Goal: Use online tool/utility: Utilize a website feature to perform a specific function

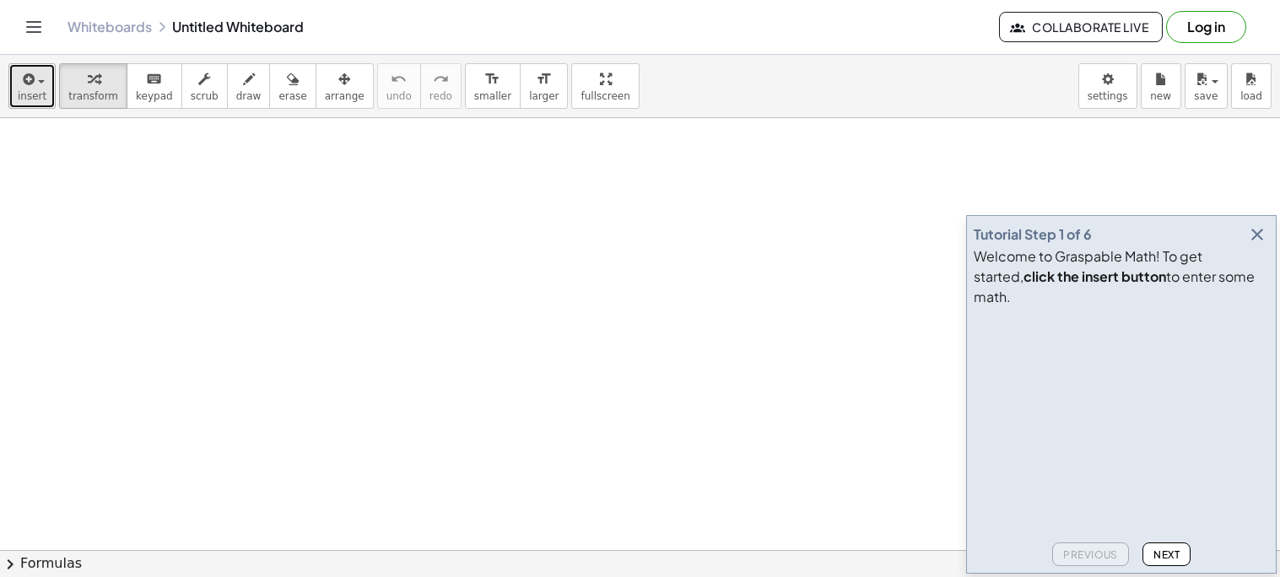
click at [45, 92] on button "insert" at bounding box center [31, 86] width 47 height 46
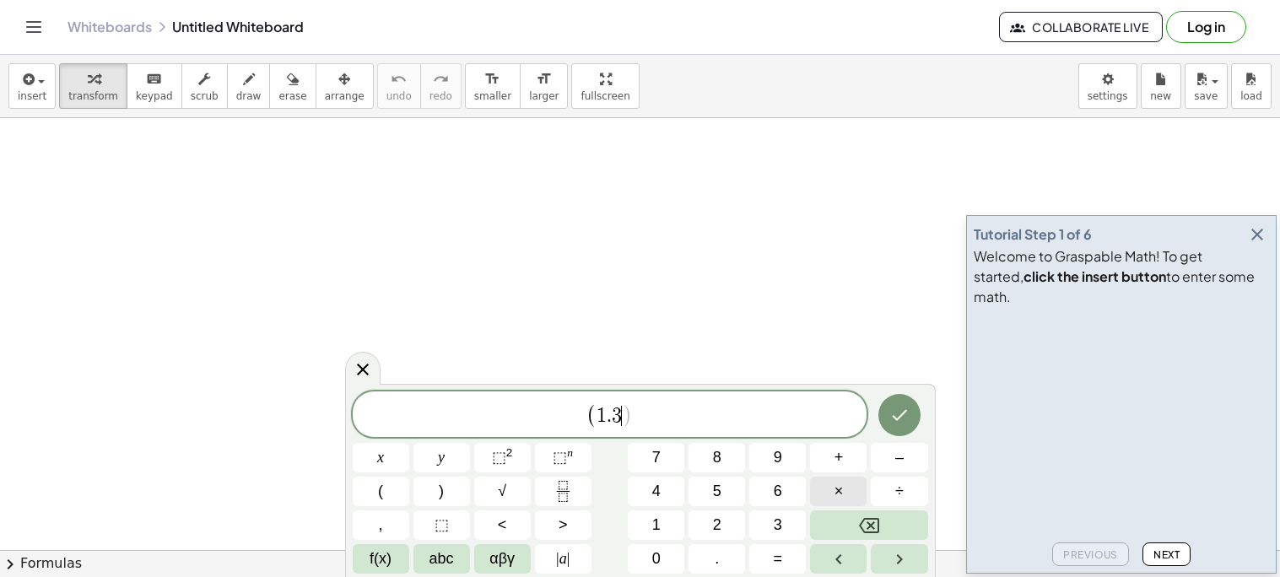
click at [832, 486] on button "×" at bounding box center [838, 492] width 57 height 30
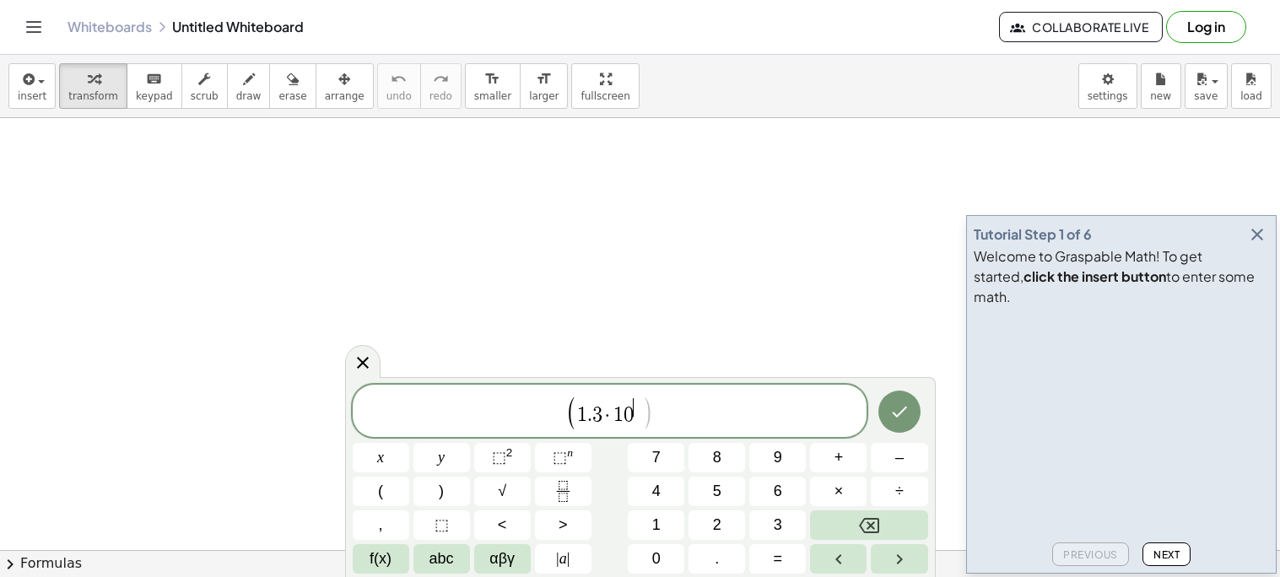
click at [600, 413] on span "3" at bounding box center [597, 416] width 10 height 20
click at [643, 408] on span at bounding box center [643, 407] width 8 height 19
click at [895, 470] on button "–" at bounding box center [899, 458] width 57 height 30
click at [817, 489] on button "×" at bounding box center [838, 492] width 57 height 30
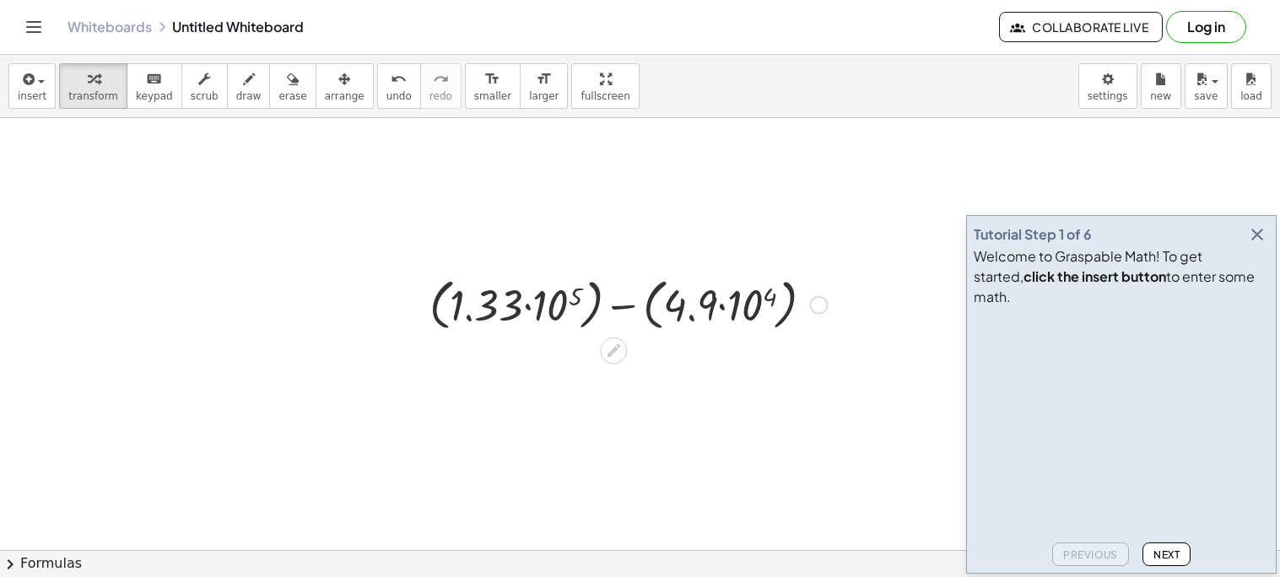
click at [742, 303] on div at bounding box center [628, 304] width 415 height 64
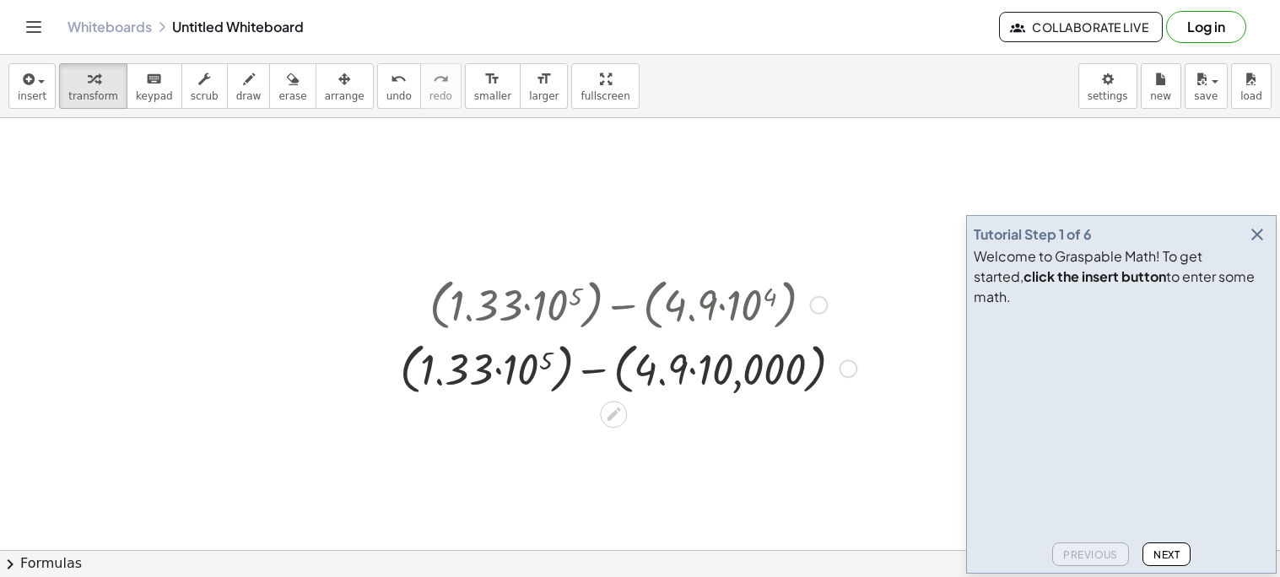
click at [532, 364] on div at bounding box center [628, 368] width 473 height 64
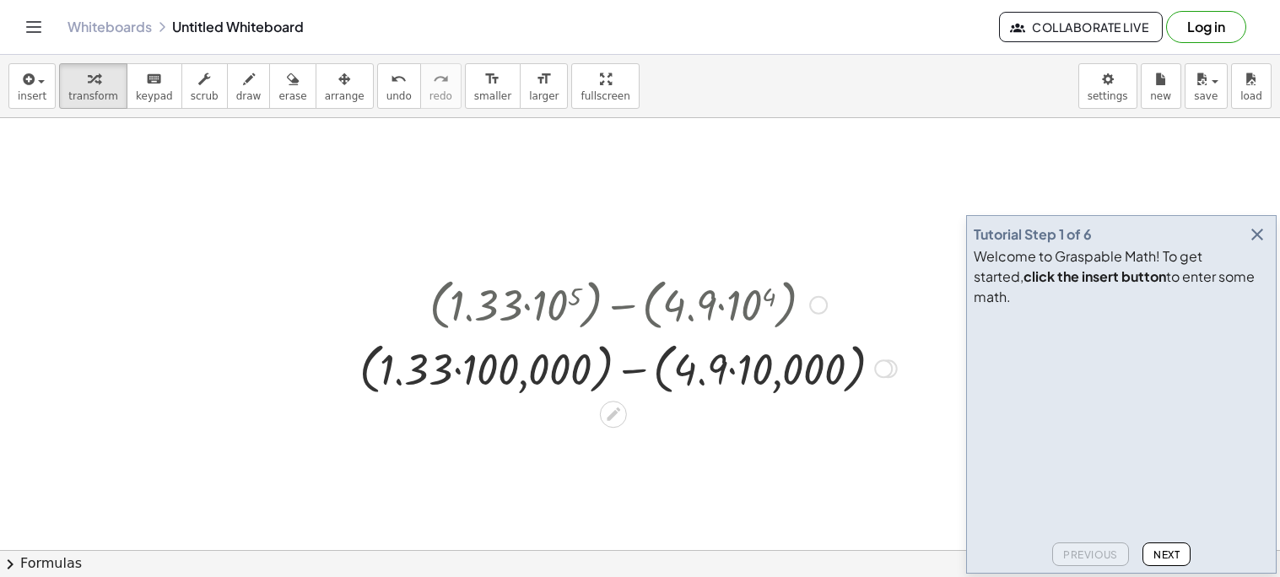
click at [464, 370] on div at bounding box center [628, 368] width 554 height 64
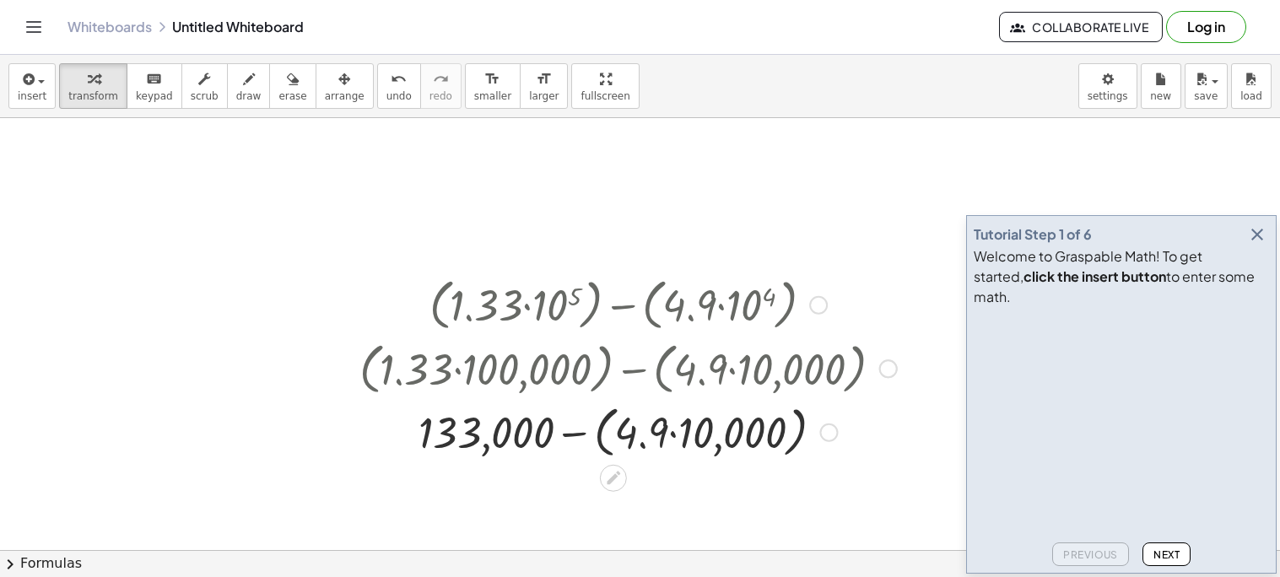
click at [712, 441] on div at bounding box center [628, 431] width 554 height 64
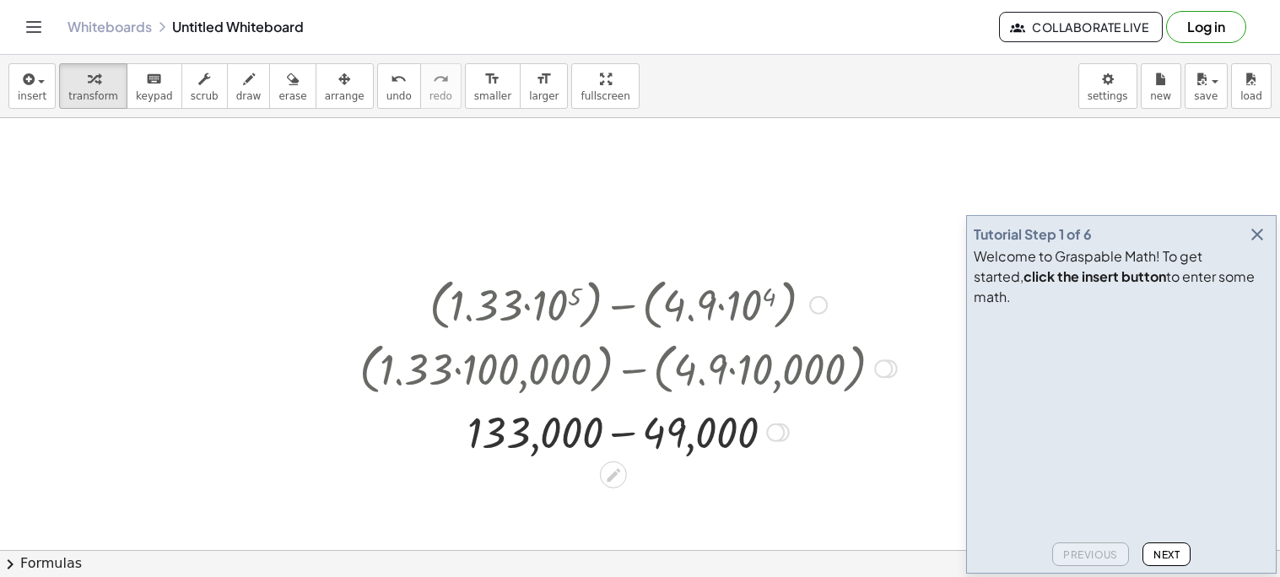
click at [624, 437] on div at bounding box center [628, 431] width 554 height 57
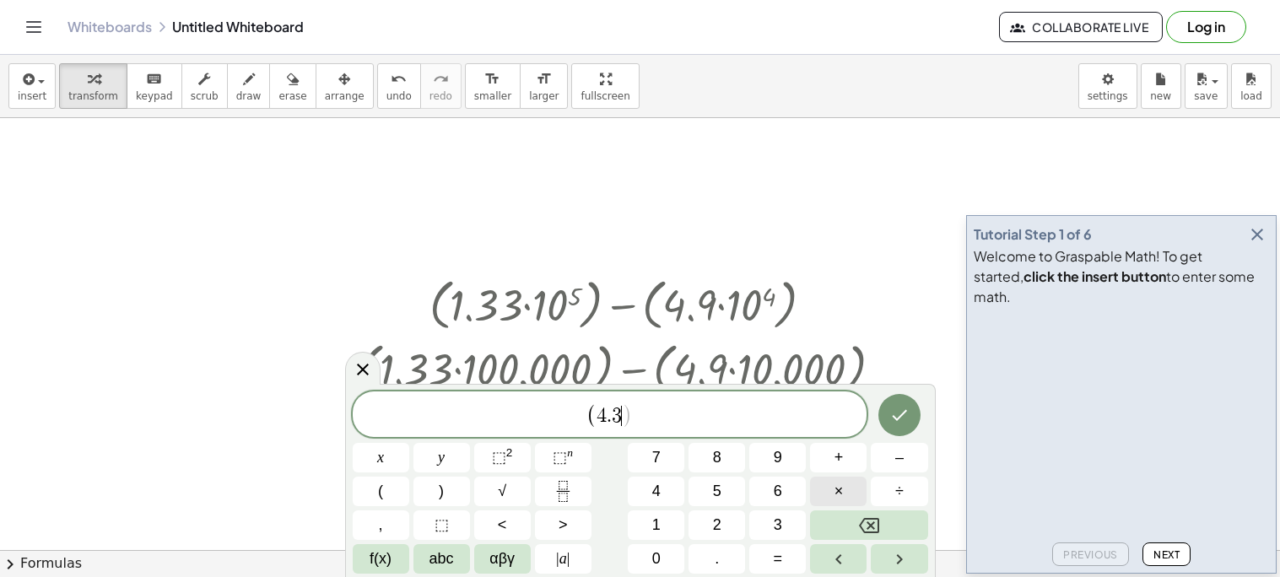
click at [844, 497] on button "×" at bounding box center [838, 492] width 57 height 30
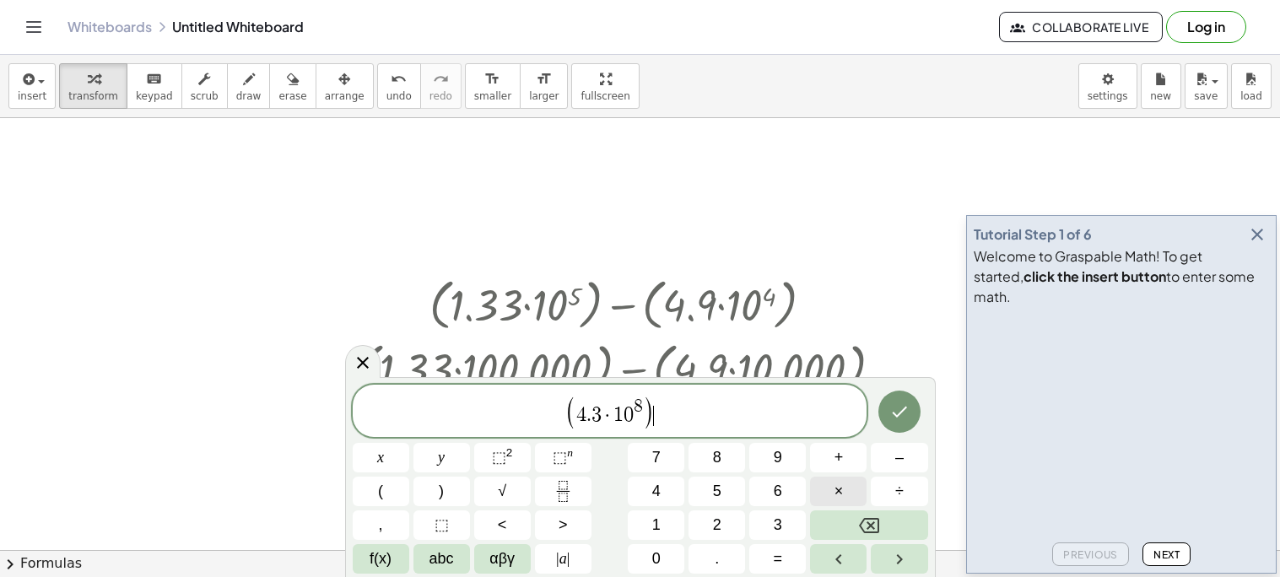
click at [835, 489] on span "×" at bounding box center [839, 491] width 9 height 23
click at [854, 487] on button "×" at bounding box center [838, 492] width 57 height 30
click at [905, 416] on icon "Done" at bounding box center [899, 412] width 20 height 20
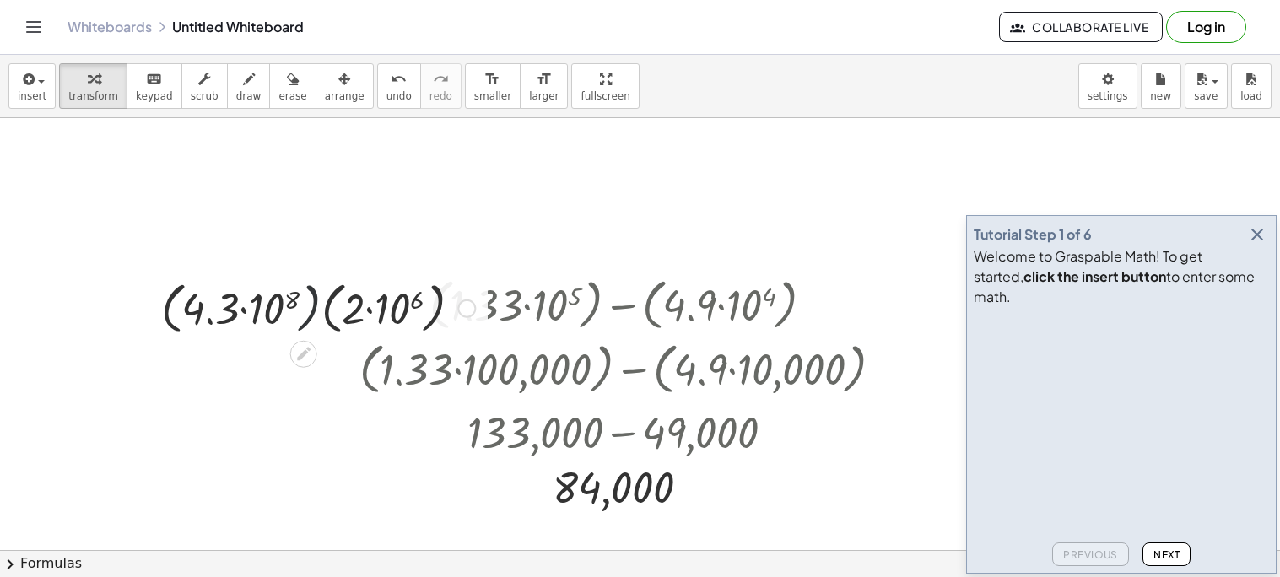
drag, startPoint x: 318, startPoint y: 330, endPoint x: 268, endPoint y: 250, distance: 94.4
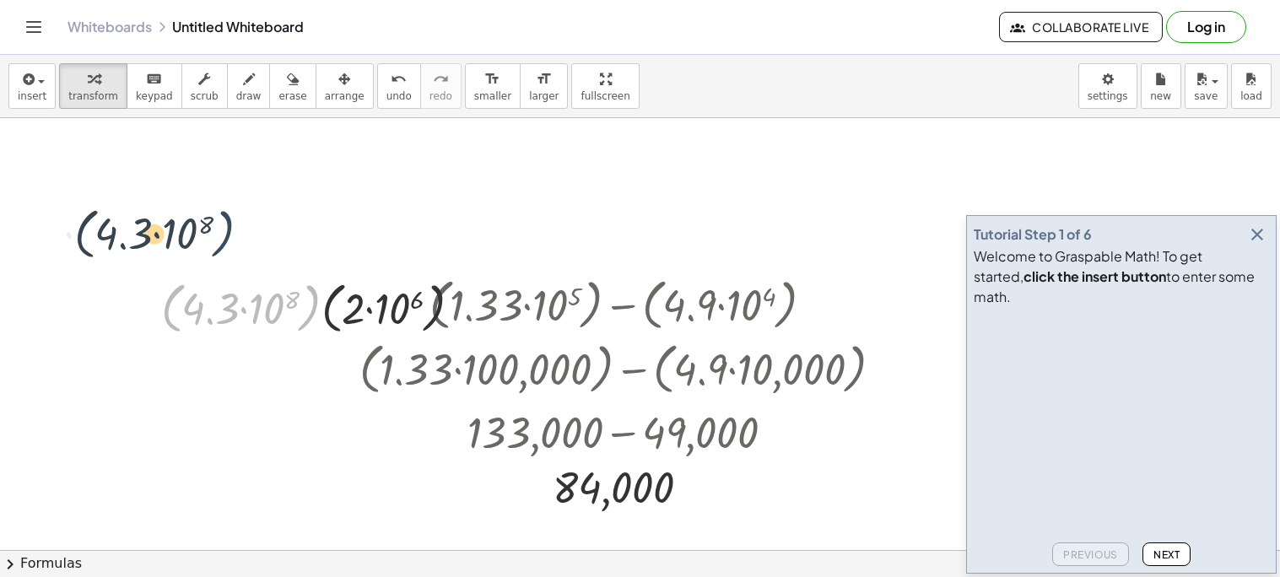
drag, startPoint x: 320, startPoint y: 322, endPoint x: 227, endPoint y: 224, distance: 134.9
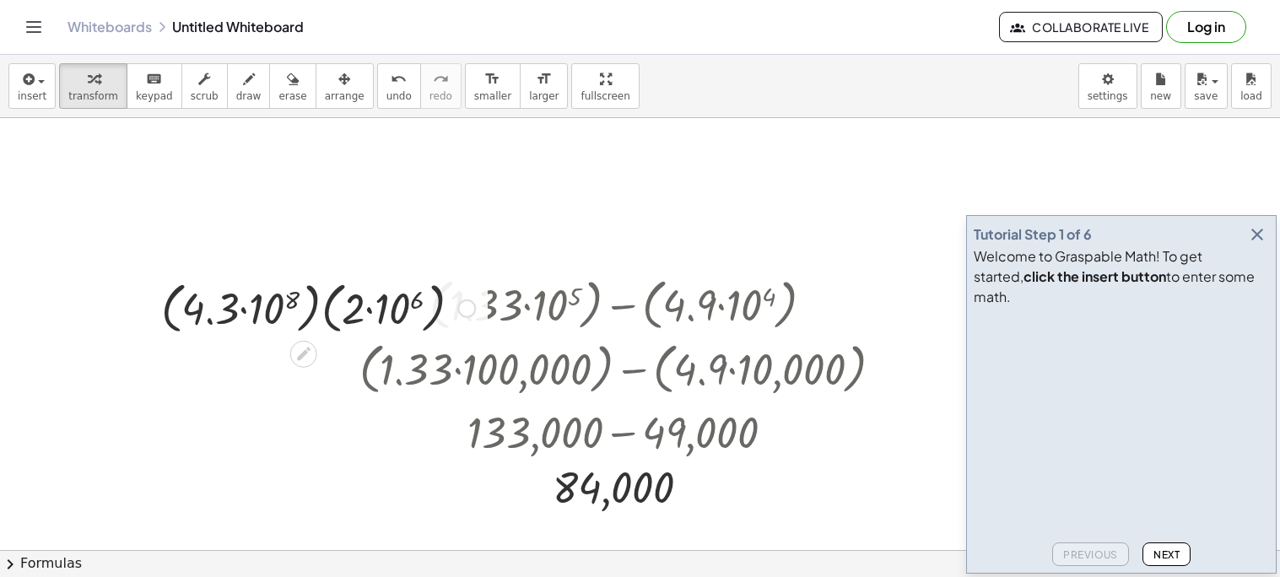
drag, startPoint x: 131, startPoint y: 267, endPoint x: 407, endPoint y: 364, distance: 292.5
click at [1266, 245] on icon "button" at bounding box center [1257, 234] width 20 height 20
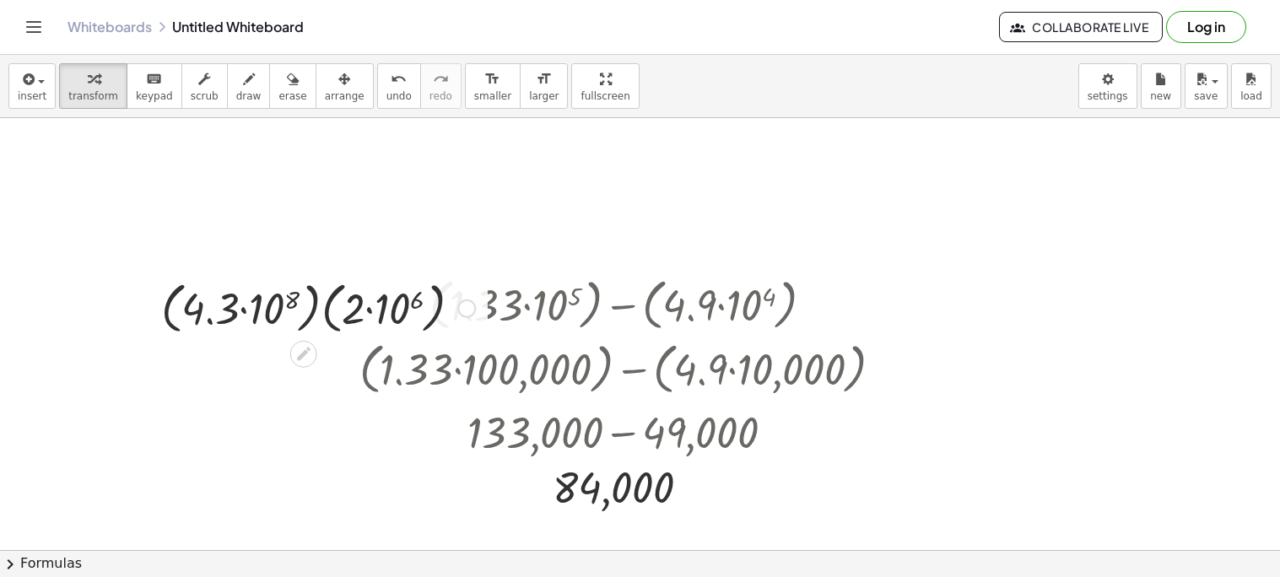
click at [284, 305] on div at bounding box center [318, 307] width 331 height 64
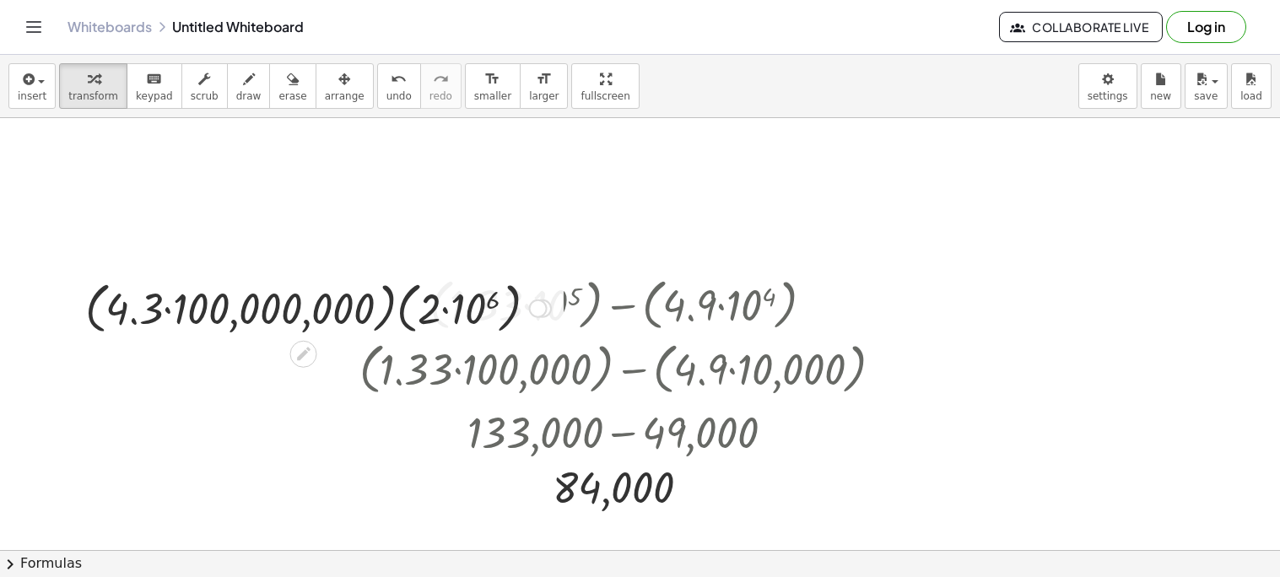
click at [479, 311] on div at bounding box center [318, 307] width 483 height 64
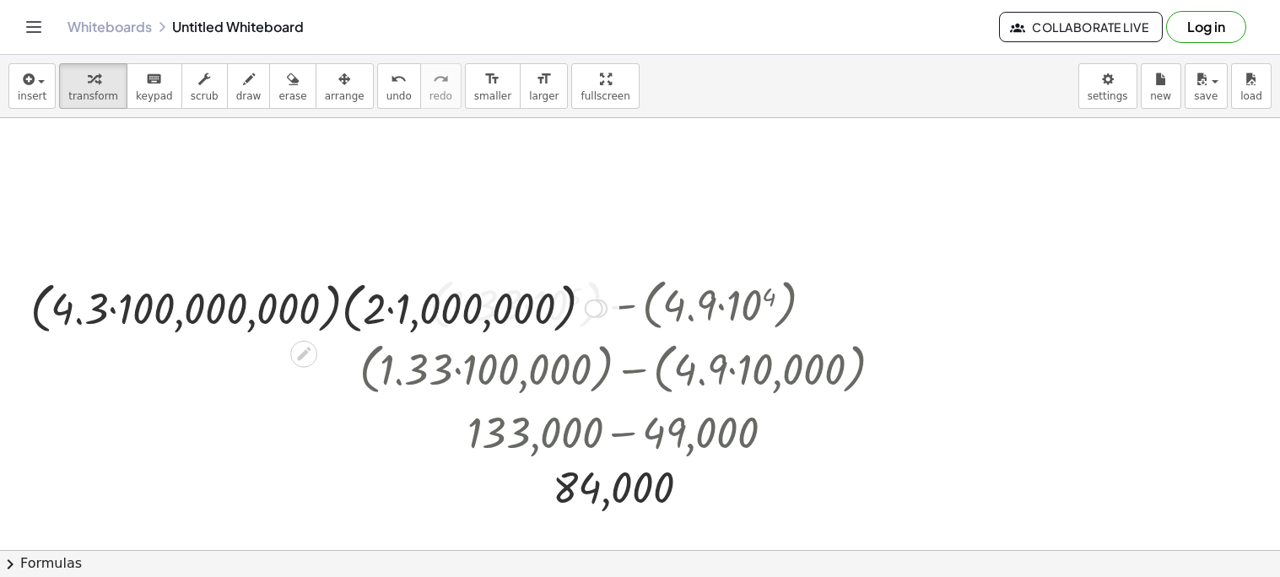
click at [395, 311] on div at bounding box center [318, 307] width 593 height 64
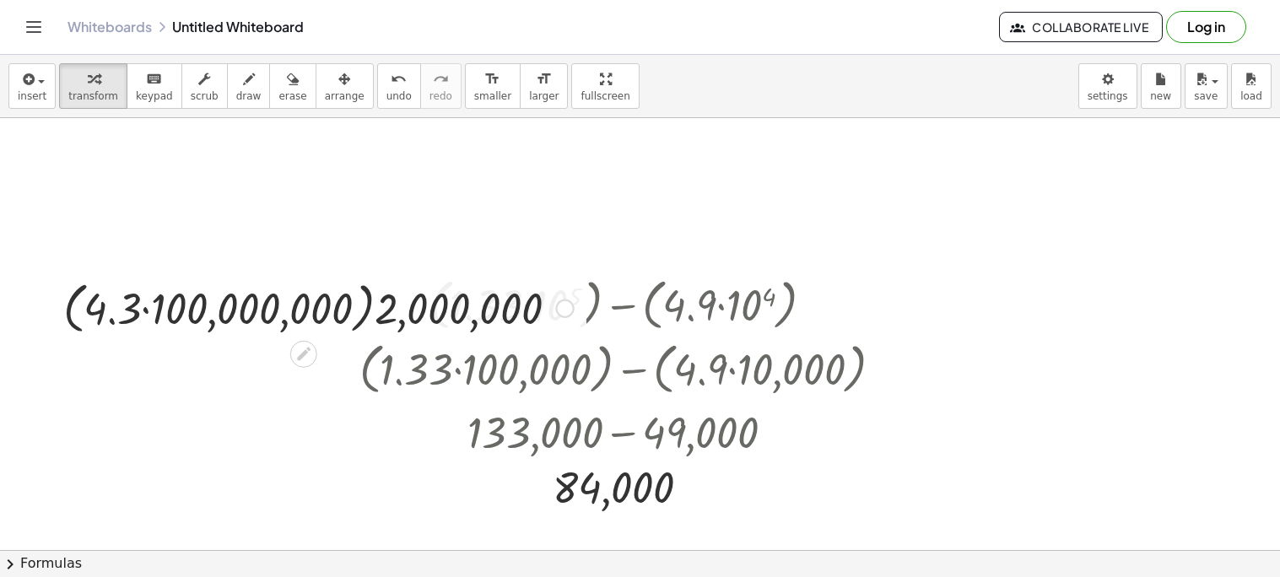
click at [148, 316] on div at bounding box center [318, 307] width 527 height 64
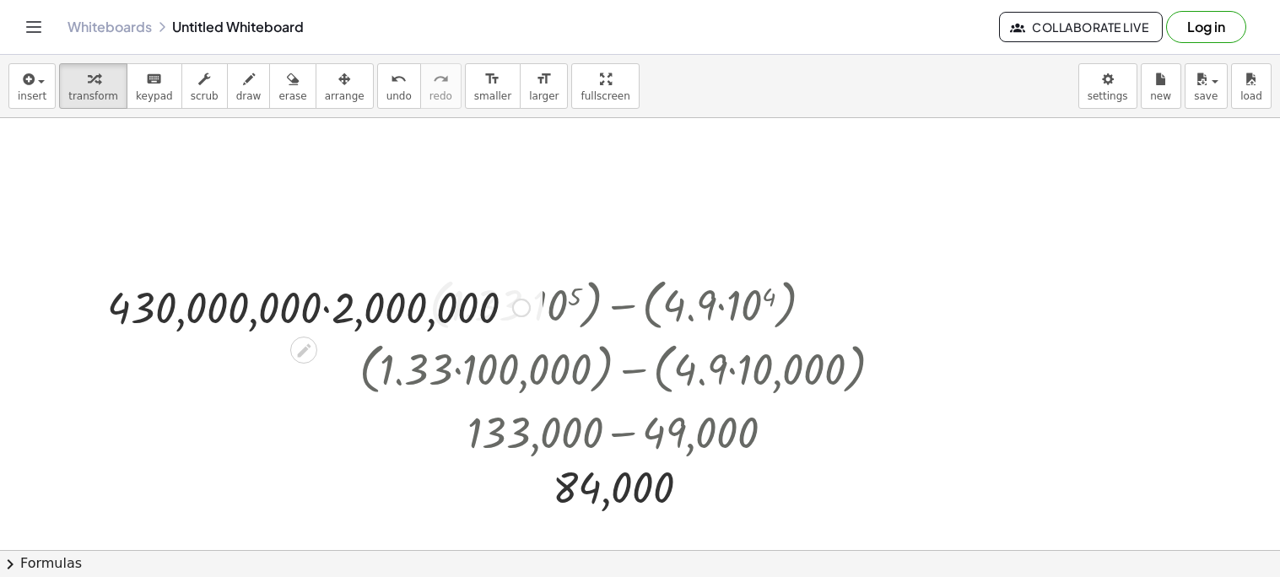
click at [329, 309] on div at bounding box center [319, 306] width 440 height 57
click at [305, 350] on icon at bounding box center [303, 350] width 14 height 14
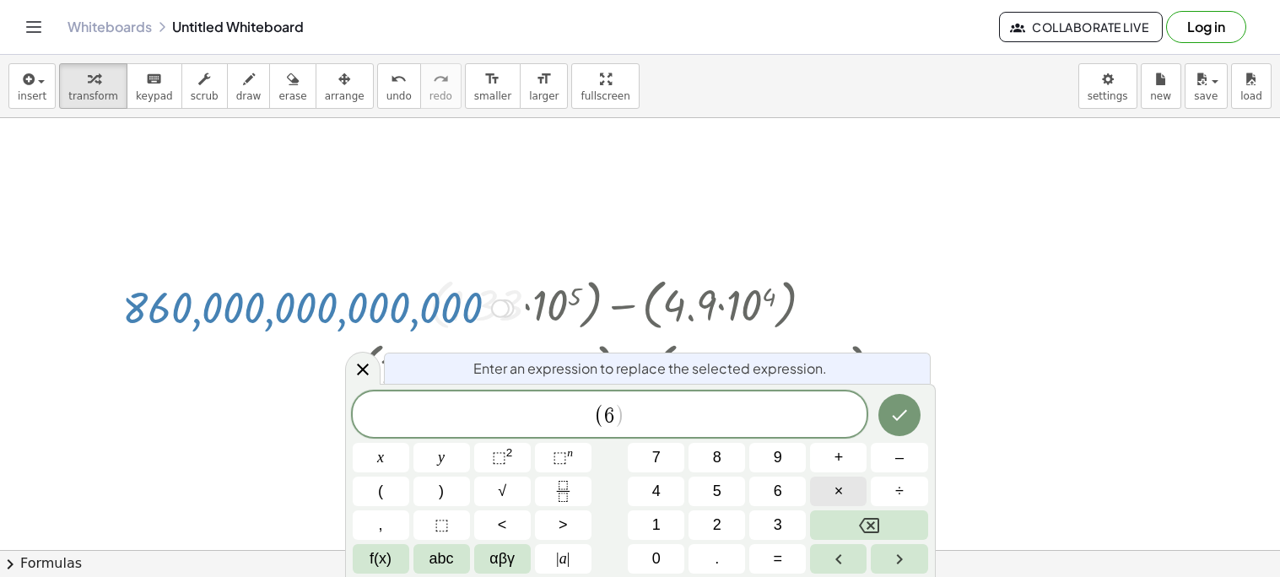
click at [827, 500] on button "×" at bounding box center [838, 492] width 57 height 30
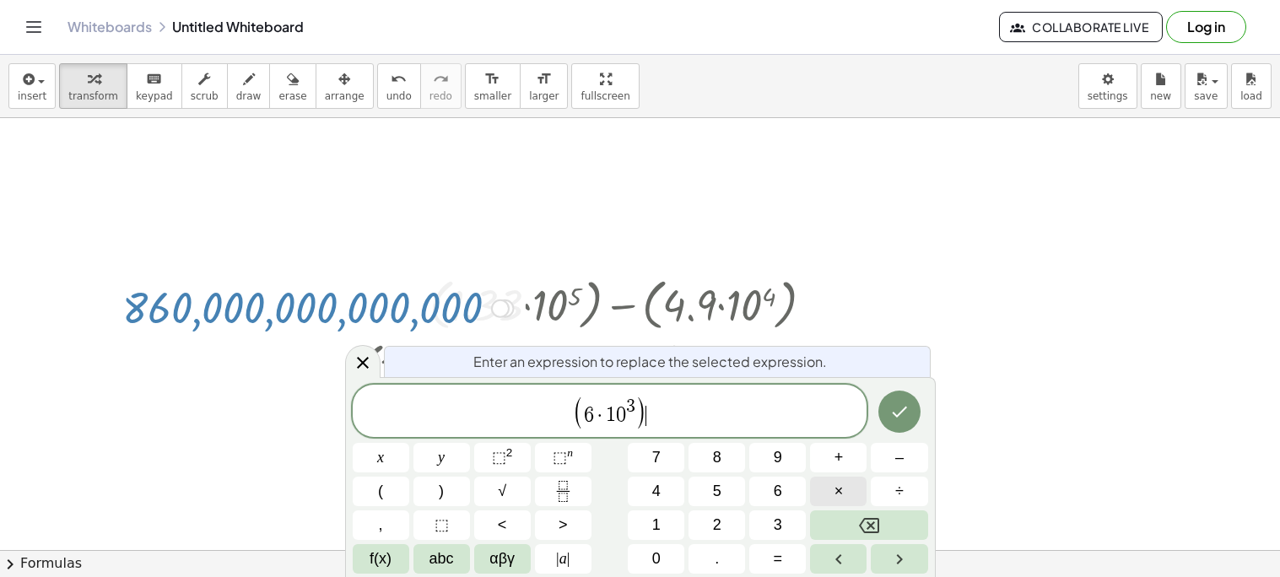
click at [857, 479] on button "×" at bounding box center [838, 492] width 57 height 30
click at [852, 487] on button "×" at bounding box center [838, 492] width 57 height 30
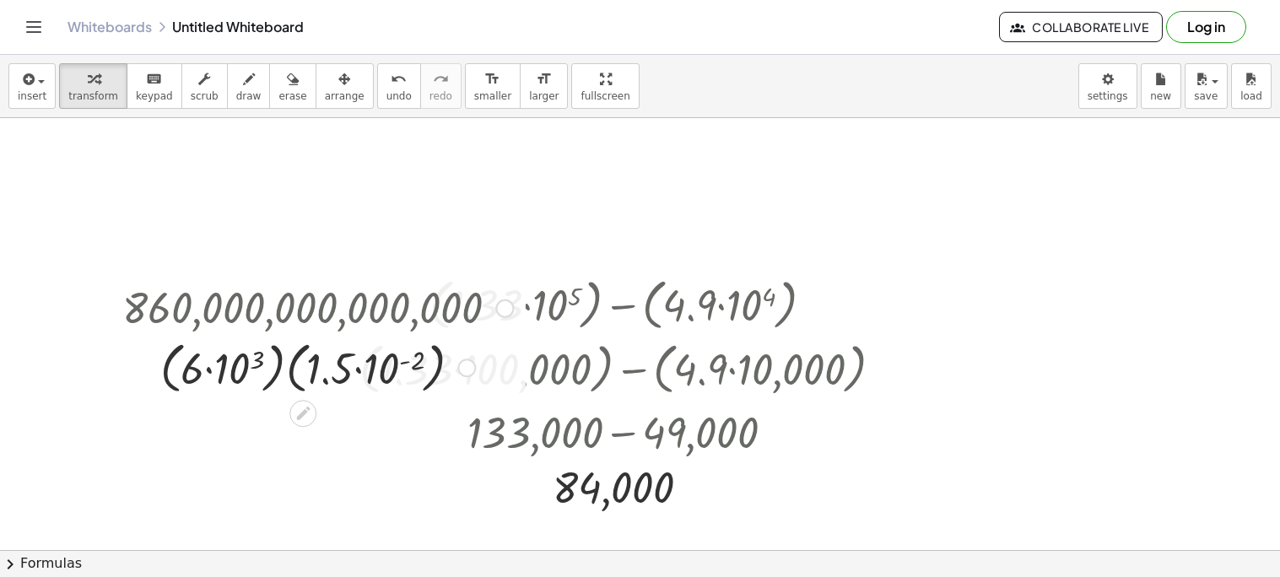
click at [241, 368] on div at bounding box center [318, 367] width 408 height 64
click at [392, 367] on div at bounding box center [317, 367] width 370 height 64
click at [233, 365] on div at bounding box center [318, 367] width 408 height 64
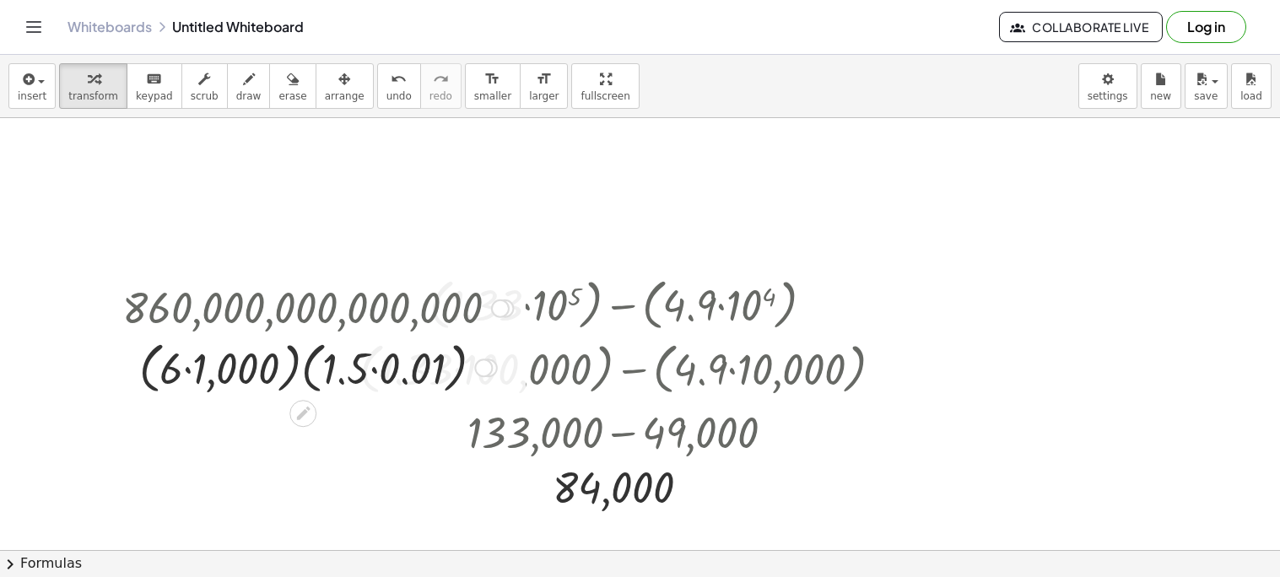
click at [192, 371] on div at bounding box center [318, 367] width 408 height 64
click at [345, 370] on div at bounding box center [318, 367] width 408 height 64
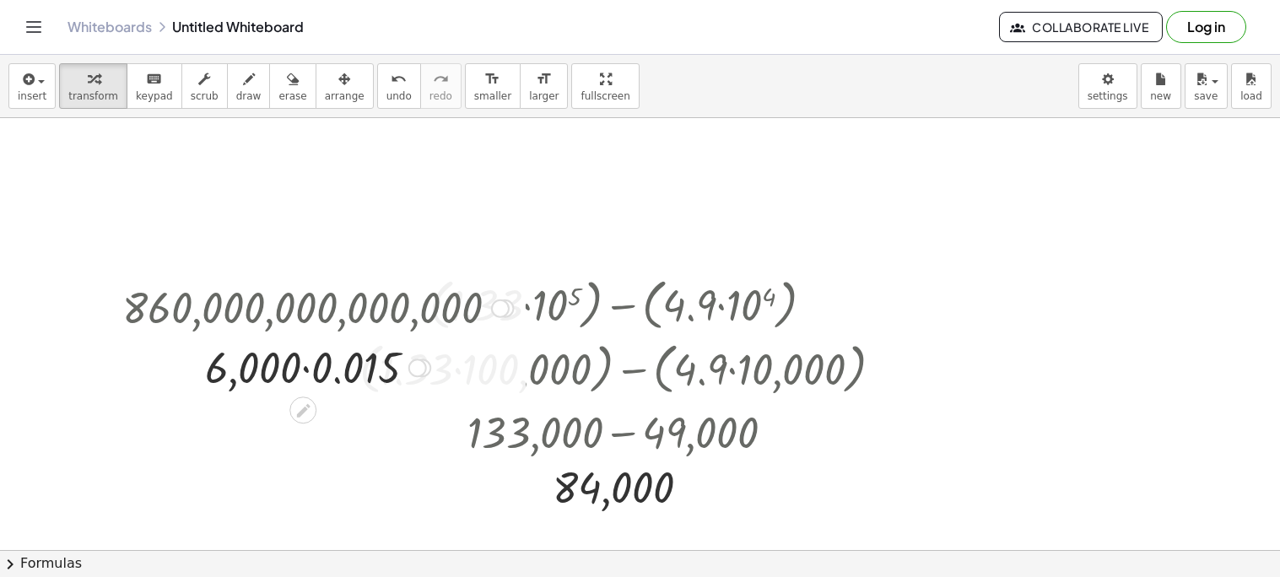
click at [303, 376] on div at bounding box center [318, 366] width 408 height 57
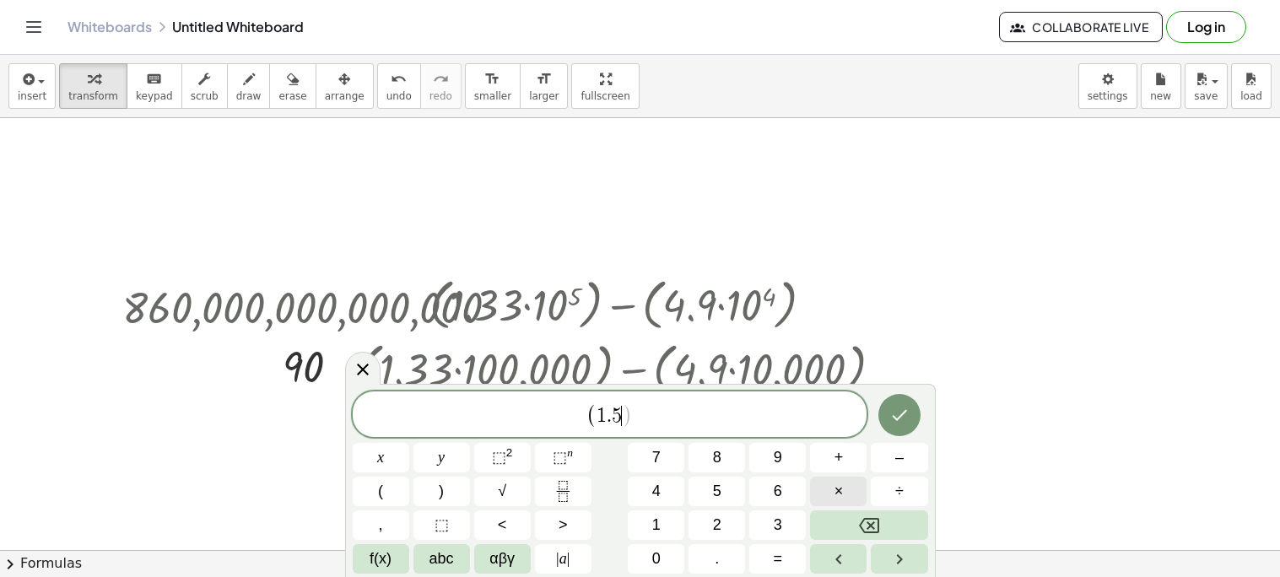
click at [836, 484] on span "×" at bounding box center [839, 491] width 9 height 23
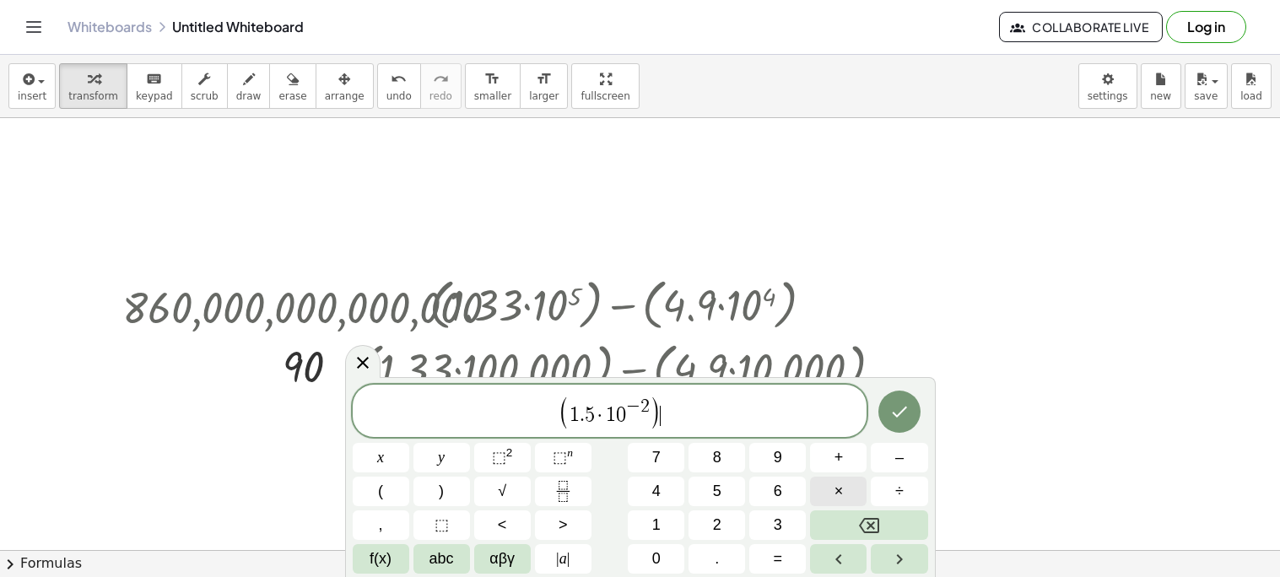
click at [852, 481] on button "×" at bounding box center [838, 492] width 57 height 30
click at [857, 487] on button "×" at bounding box center [838, 492] width 57 height 30
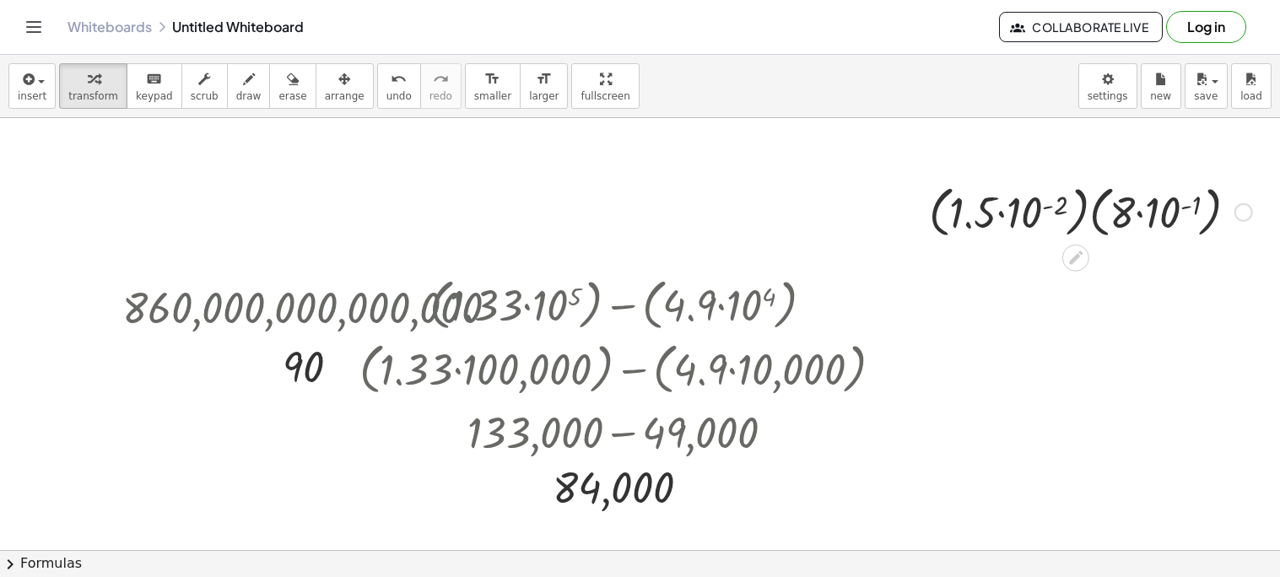
click at [1035, 212] on div at bounding box center [1091, 211] width 340 height 64
click at [1167, 219] on div at bounding box center [1090, 211] width 345 height 64
click at [1145, 214] on div at bounding box center [1090, 211] width 335 height 64
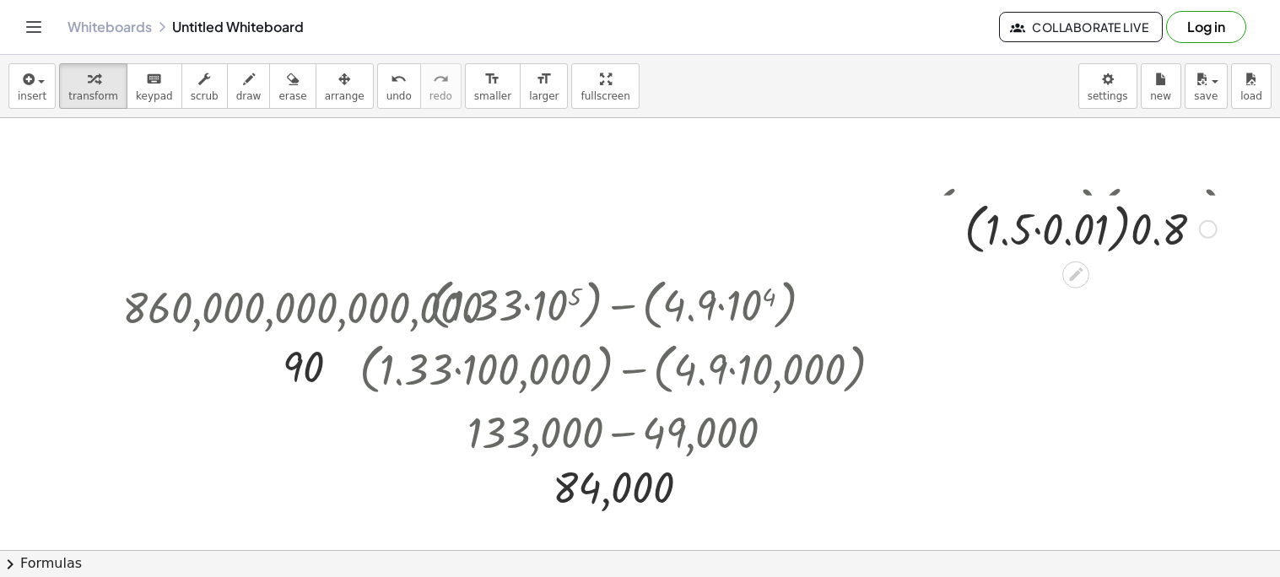
click at [1046, 214] on div at bounding box center [1090, 211] width 335 height 64
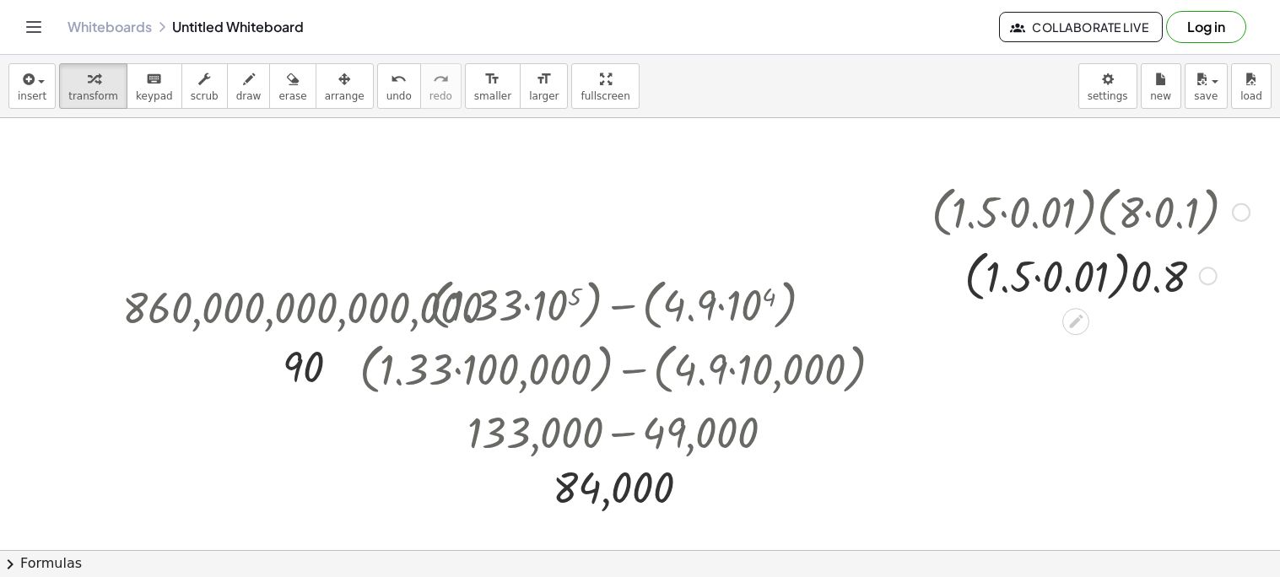
click at [1045, 284] on div at bounding box center [1090, 275] width 335 height 64
click at [1095, 281] on div at bounding box center [1090, 274] width 335 height 57
click at [952, 403] on div at bounding box center [628, 431] width 724 height 57
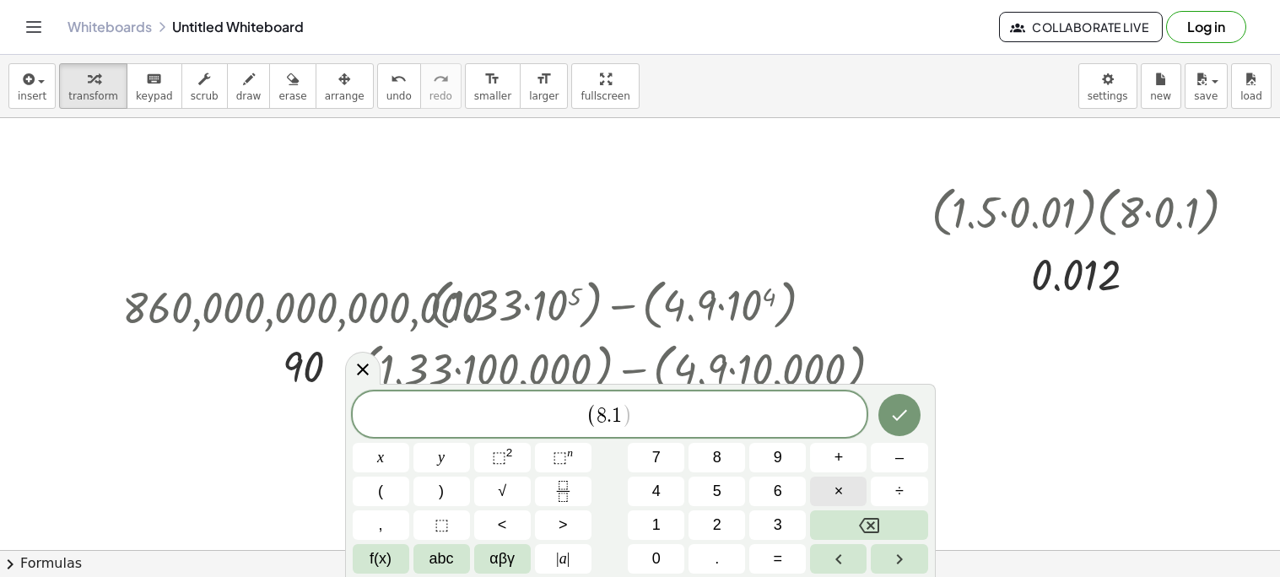
click at [837, 504] on button "×" at bounding box center [838, 492] width 57 height 30
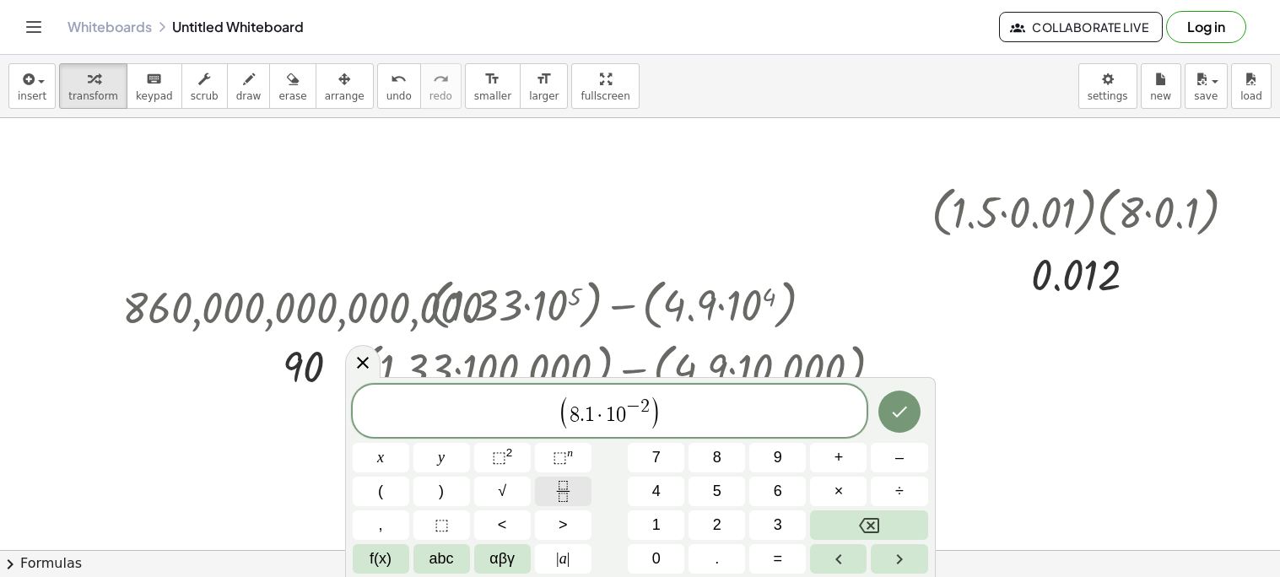
click at [581, 499] on button "Fraction" at bounding box center [563, 492] width 57 height 30
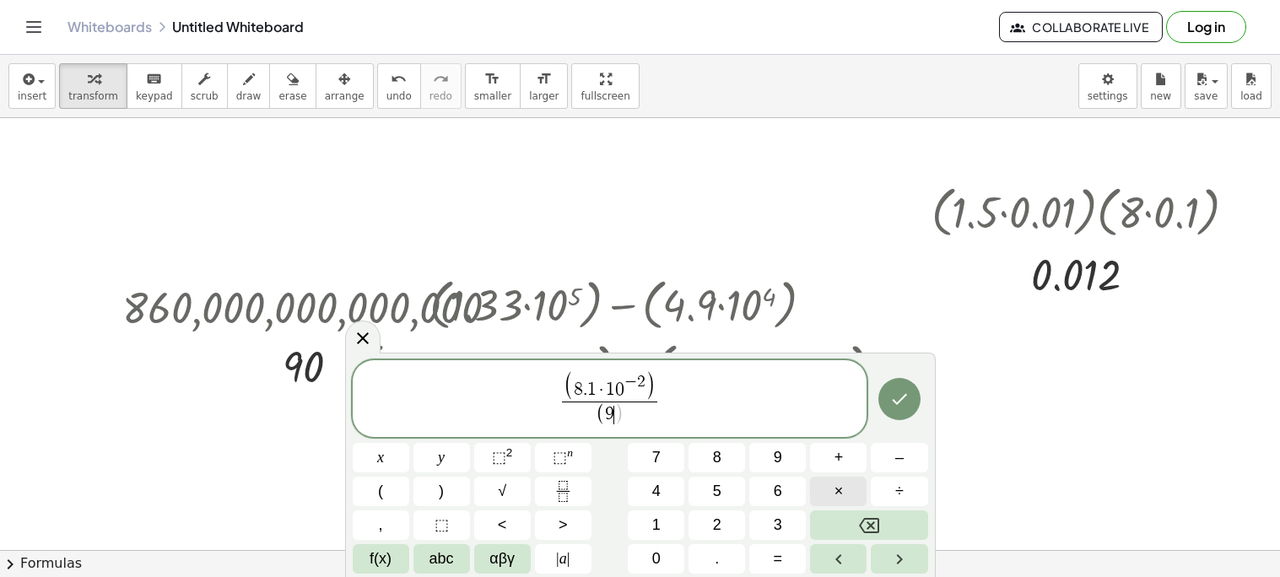
click at [844, 477] on button "×" at bounding box center [838, 492] width 57 height 30
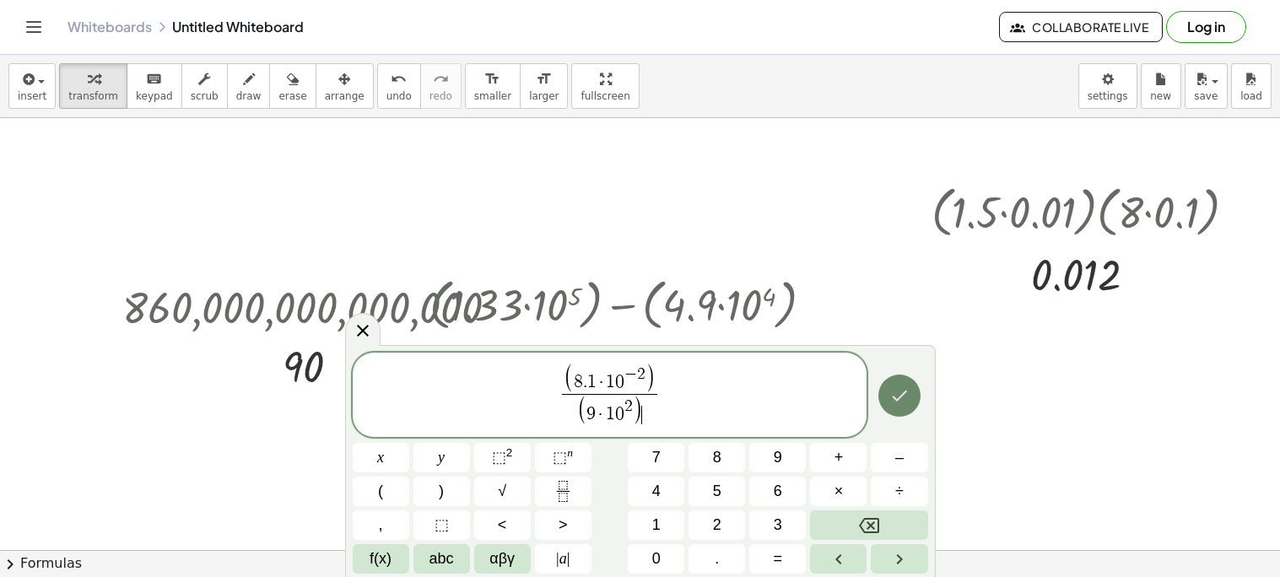
click at [896, 398] on icon "Done" at bounding box center [899, 396] width 20 height 20
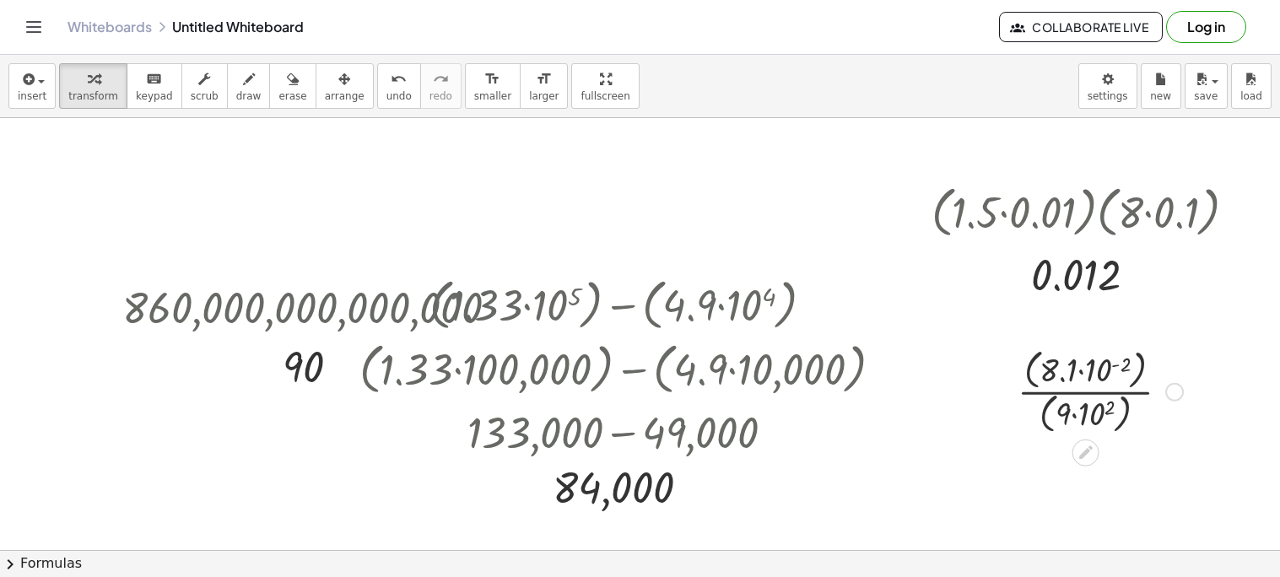
click at [1108, 368] on div at bounding box center [1100, 390] width 182 height 94
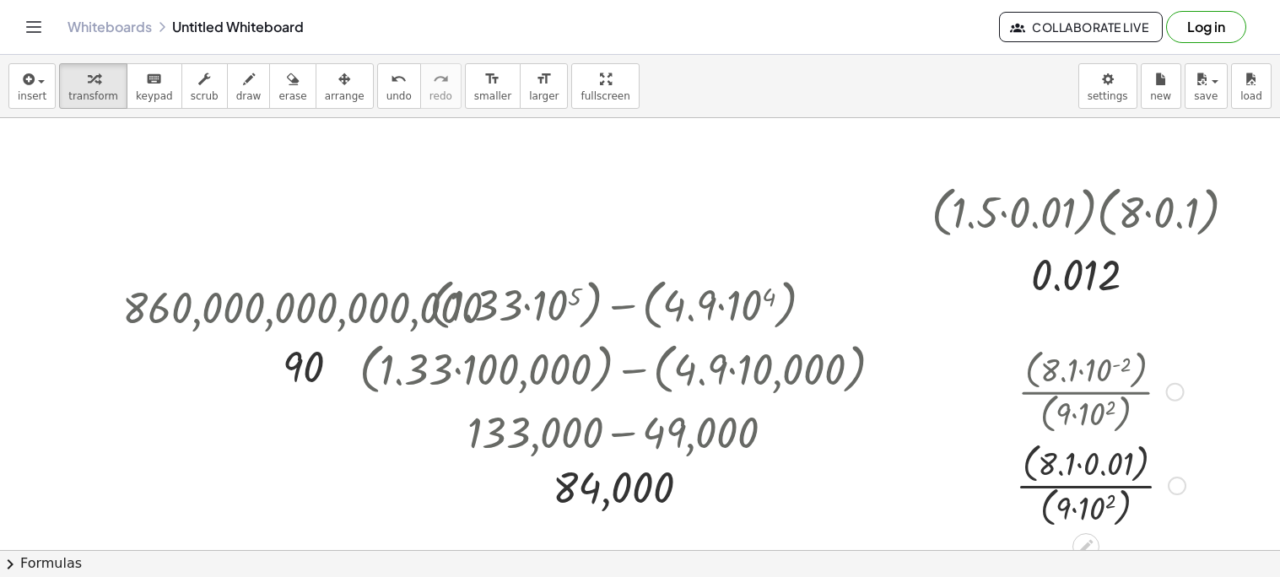
click at [1101, 508] on div at bounding box center [1101, 484] width 187 height 94
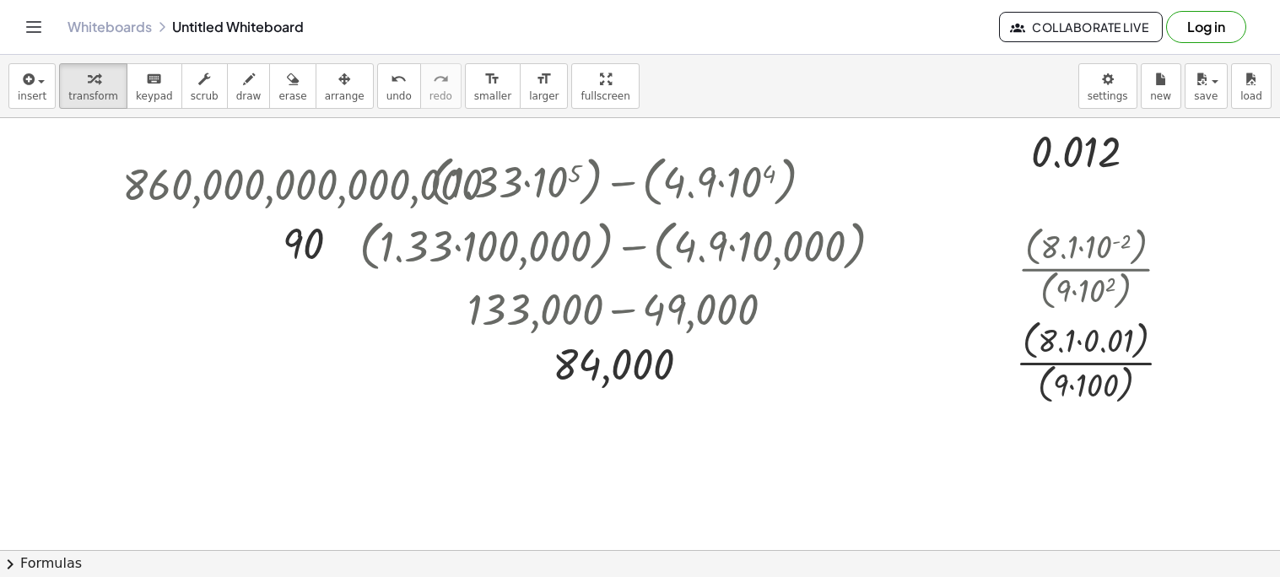
scroll to position [126, 0]
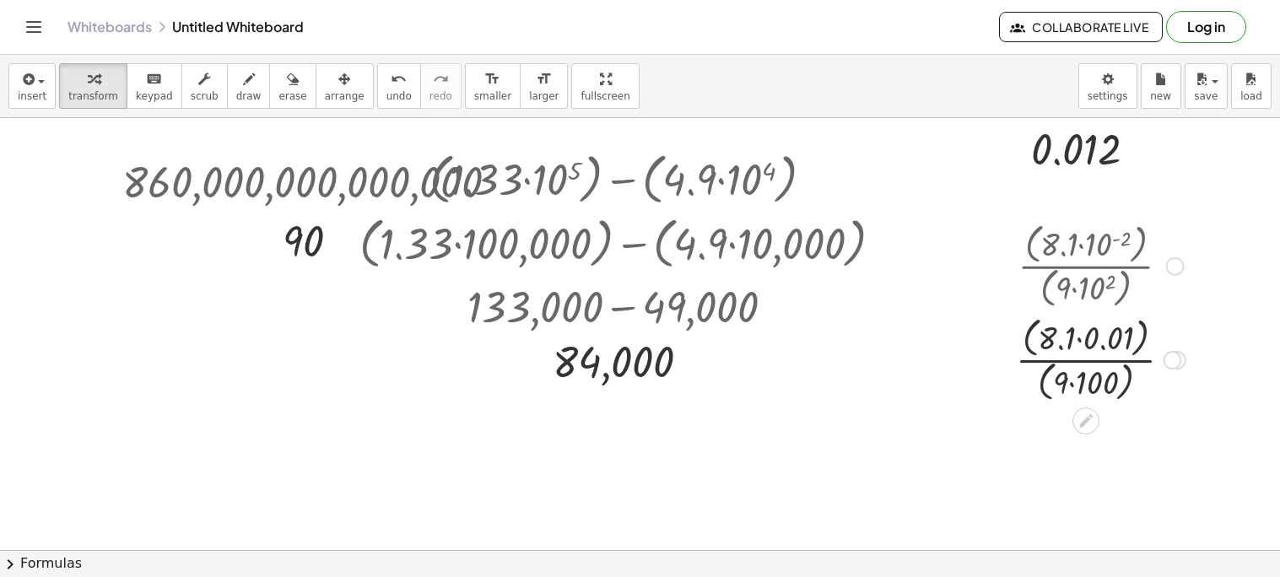
click at [1071, 346] on div at bounding box center [1101, 358] width 187 height 94
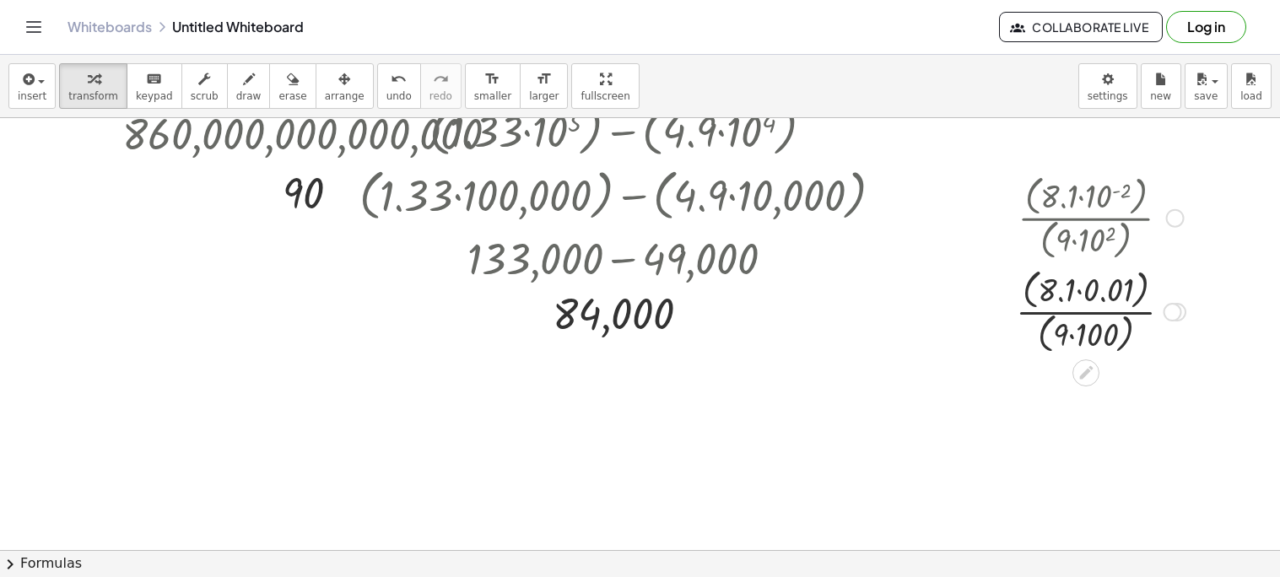
scroll to position [180, 0]
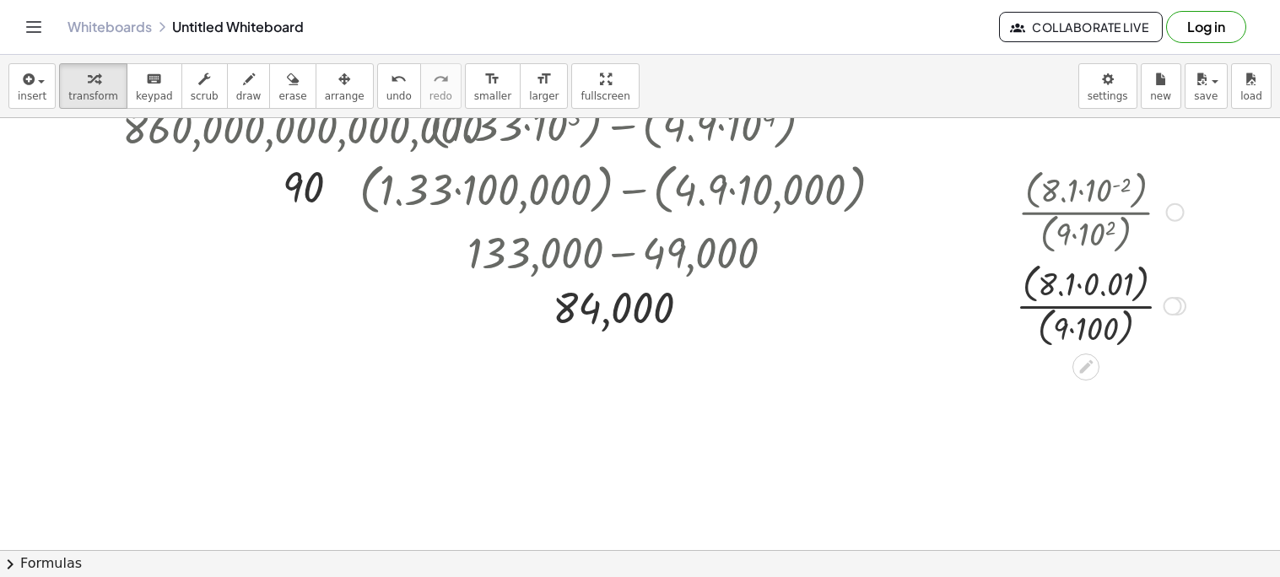
click at [1081, 284] on div at bounding box center [1101, 304] width 187 height 94
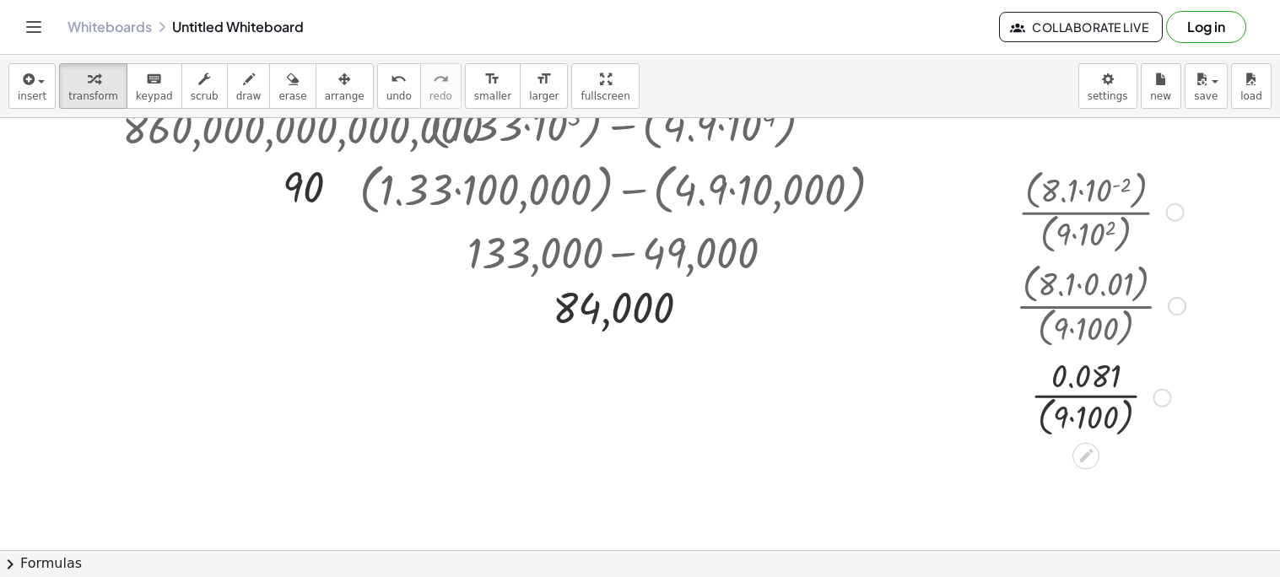
click at [1065, 418] on div at bounding box center [1101, 396] width 187 height 89
click at [1079, 422] on div at bounding box center [1101, 396] width 187 height 89
click at [1088, 408] on div at bounding box center [1101, 396] width 187 height 84
click at [1091, 503] on icon at bounding box center [1086, 509] width 14 height 14
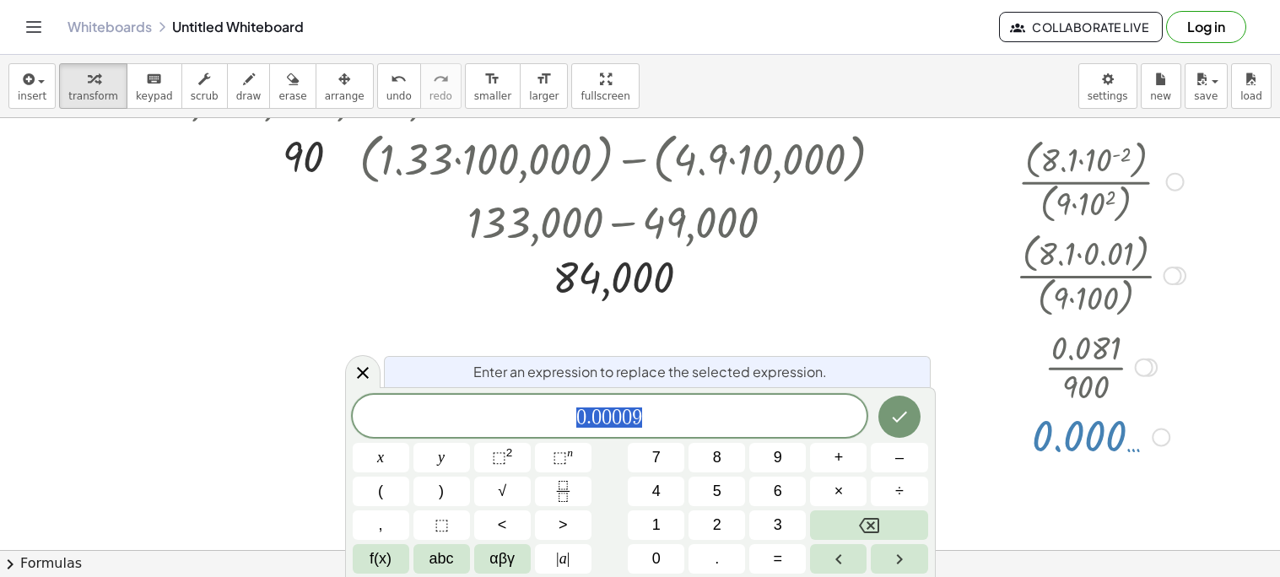
scroll to position [213, 0]
